Goal: Transaction & Acquisition: Purchase product/service

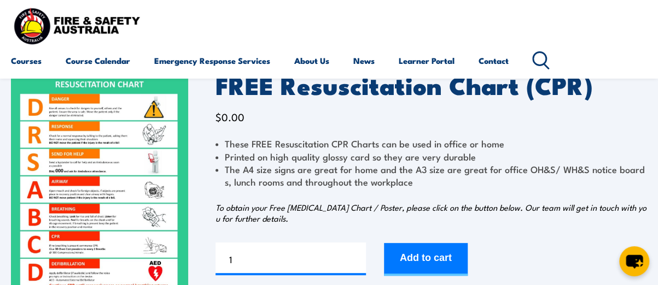
scroll to position [109, 0]
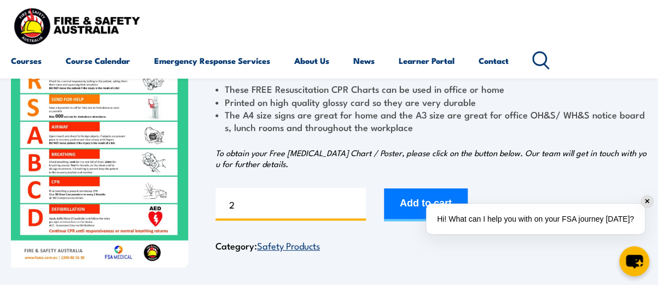
click at [355, 201] on input "2" at bounding box center [290, 204] width 150 height 33
type input "3"
click at [355, 202] on input "3" at bounding box center [290, 204] width 150 height 33
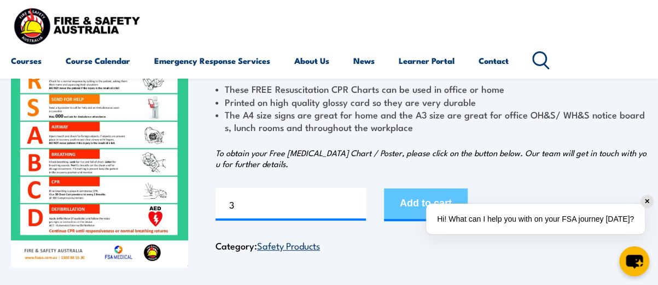
click at [410, 202] on button "Add to cart" at bounding box center [426, 205] width 84 height 33
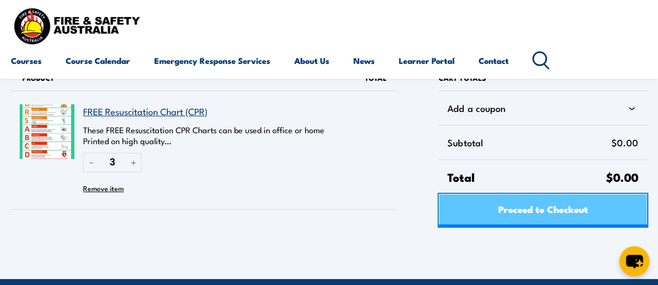
click at [550, 206] on span "Proceed to Checkout" at bounding box center [543, 209] width 90 height 29
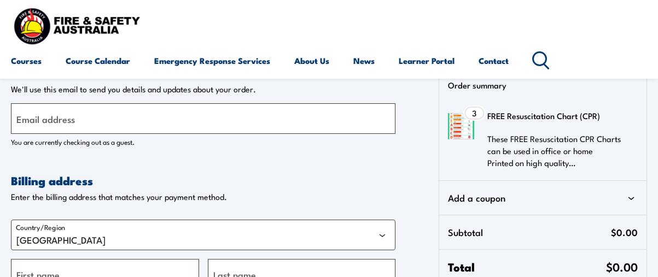
select select "VIC"
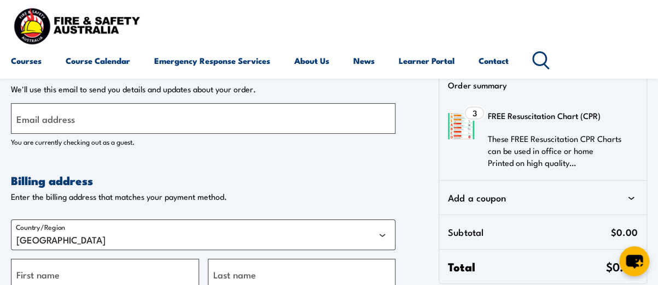
click at [64, 123] on label "Email address" at bounding box center [45, 118] width 58 height 15
click at [64, 123] on input "Email address" at bounding box center [203, 118] width 384 height 31
type input "[EMAIL_ADDRESS][PERSON_NAME][DOMAIN_NAME]"
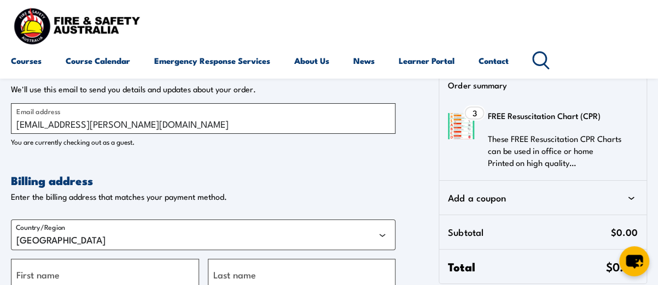
scroll to position [109, 0]
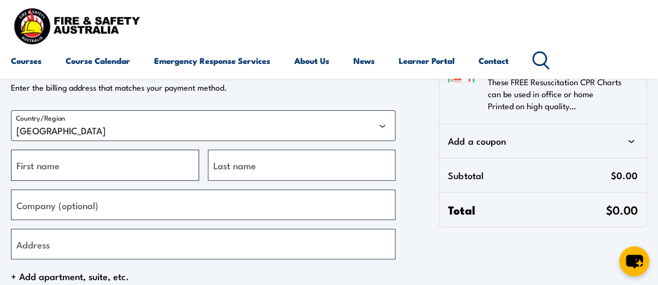
click at [77, 165] on input "First name" at bounding box center [105, 165] width 188 height 31
type input "Tess"
type input "Gibsson"
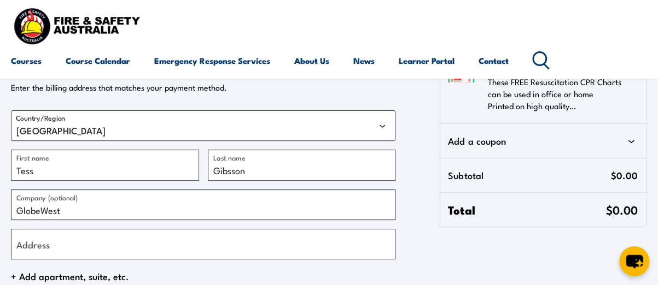
type input "GlobeWest"
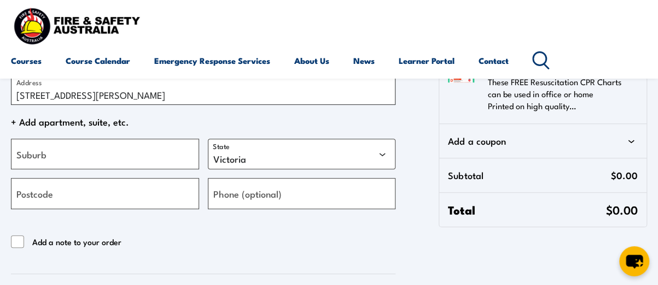
scroll to position [219, 0]
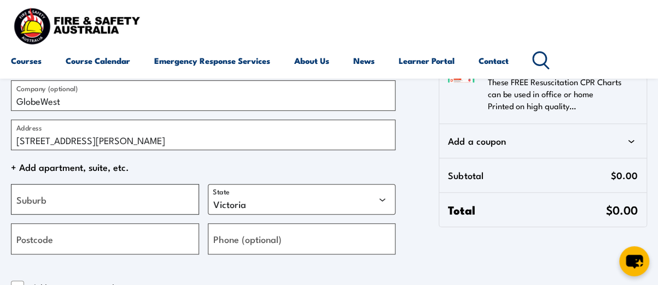
type input "[STREET_ADDRESS][PERSON_NAME]"
click at [65, 208] on input "Suburb" at bounding box center [105, 199] width 188 height 31
type input "s"
type input "Springvale"
type input "3171"
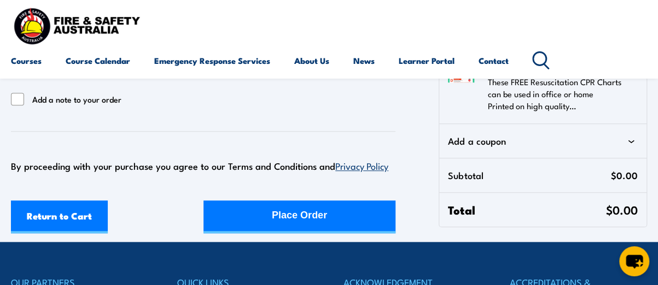
scroll to position [383, 0]
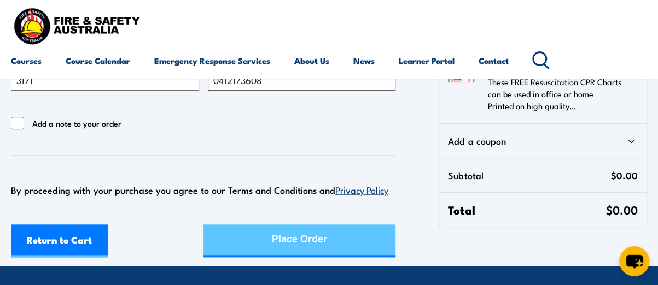
type input "0412173608"
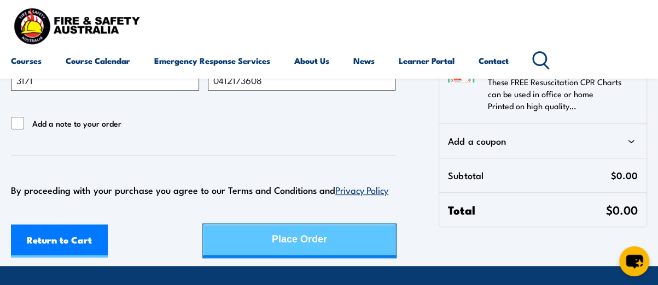
click at [309, 234] on div "Place Order" at bounding box center [299, 239] width 55 height 29
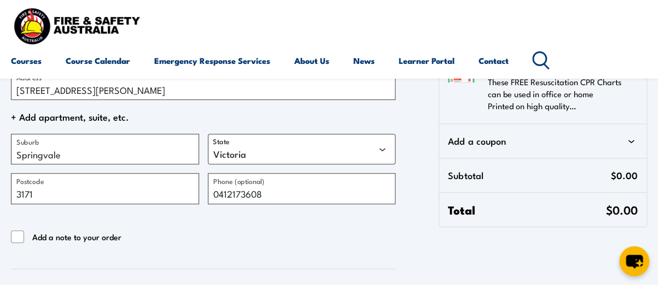
scroll to position [219, 0]
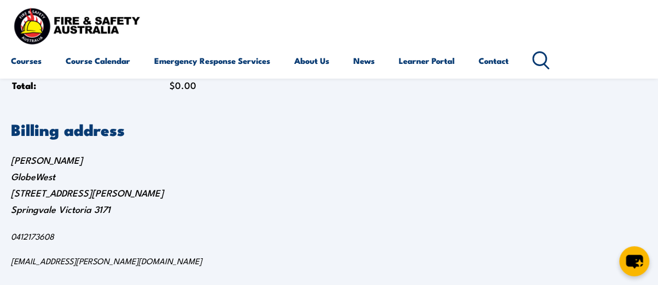
scroll to position [328, 0]
